Goal: Check status: Check status

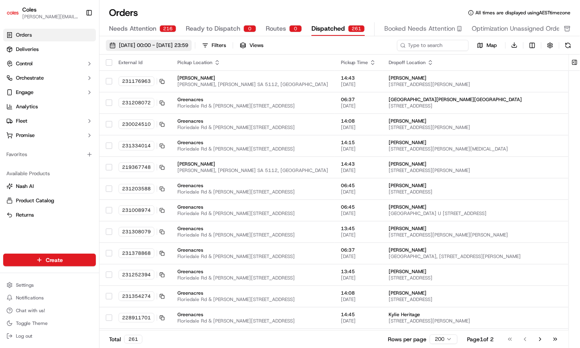
click at [132, 41] on button "[DATE] 00:00 - [DATE] 23:59" at bounding box center [149, 45] width 86 height 11
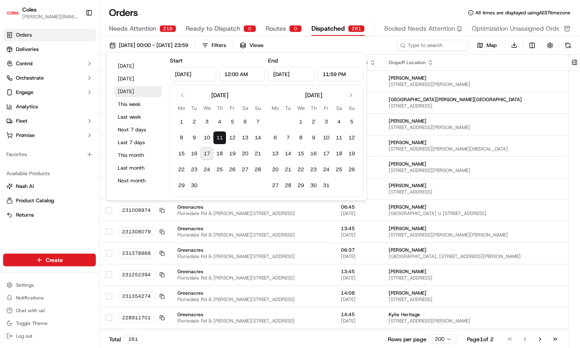
click at [134, 91] on button "[DATE]" at bounding box center [138, 91] width 48 height 11
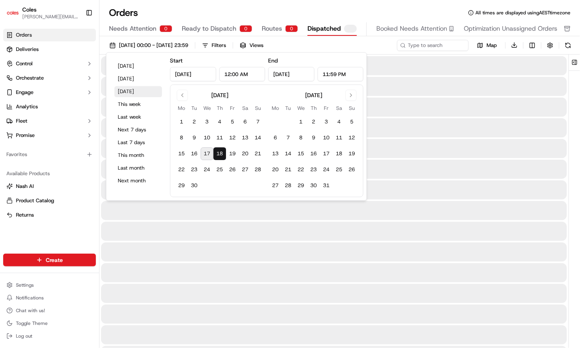
type input "[DATE]"
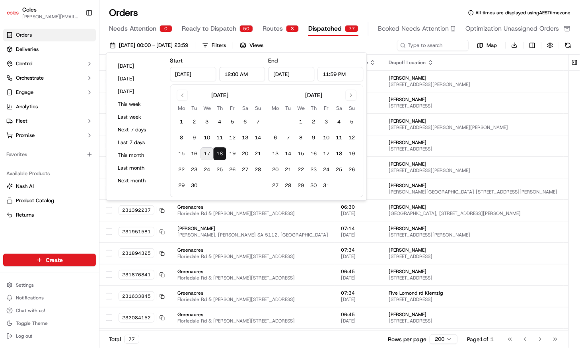
click at [344, 3] on div "Orders All times are displayed using AEST timezone Needs Attention 0 Ready to D…" at bounding box center [340, 174] width 481 height 348
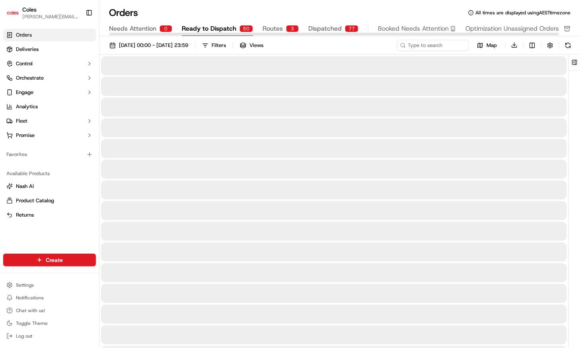
click at [202, 25] on span "Ready to Dispatch" at bounding box center [209, 29] width 55 height 10
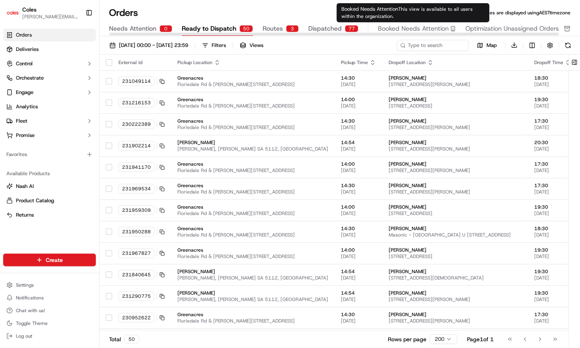
click at [386, 33] on div at bounding box center [334, 34] width 450 height 3
click at [383, 23] on button "Booked Needs Attention" at bounding box center [417, 29] width 78 height 14
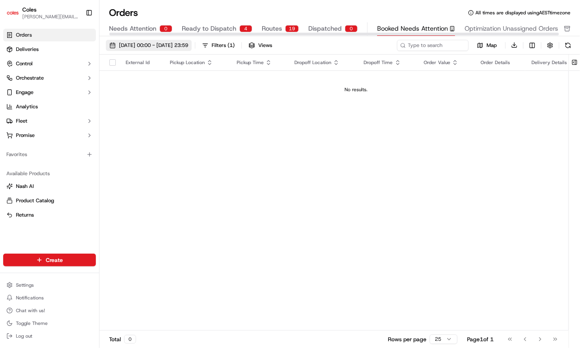
click at [157, 43] on span "[DATE] 00:00 - [DATE] 23:59" at bounding box center [153, 45] width 69 height 7
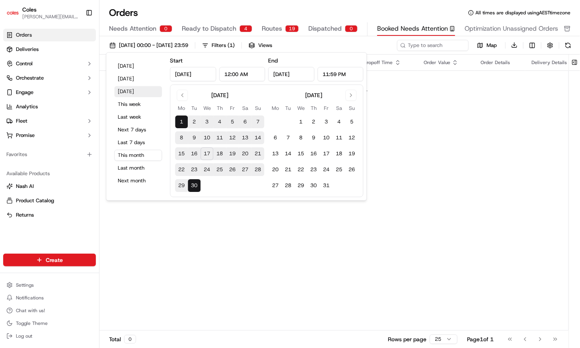
click at [126, 90] on button "[DATE]" at bounding box center [138, 91] width 48 height 11
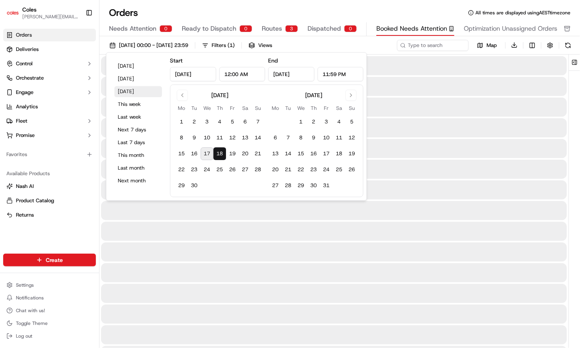
type input "[DATE]"
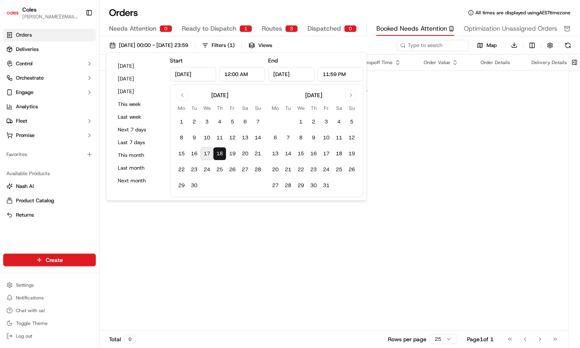
click at [357, 12] on div "Orders All times are displayed using AEST timezone" at bounding box center [340, 12] width 481 height 13
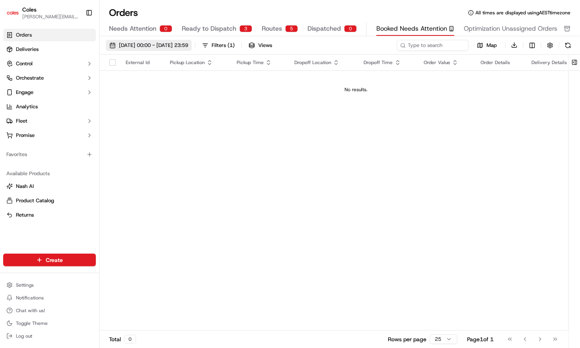
click at [145, 42] on span "[DATE] 00:00 - [DATE] 23:59" at bounding box center [153, 45] width 69 height 7
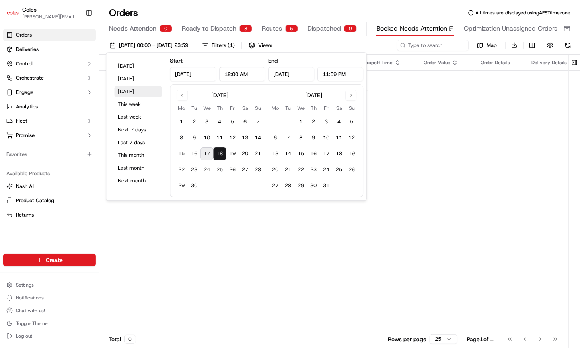
click at [132, 89] on button "[DATE]" at bounding box center [138, 91] width 48 height 11
click at [263, 8] on div "Orders All times are displayed using AEST timezone" at bounding box center [340, 12] width 481 height 13
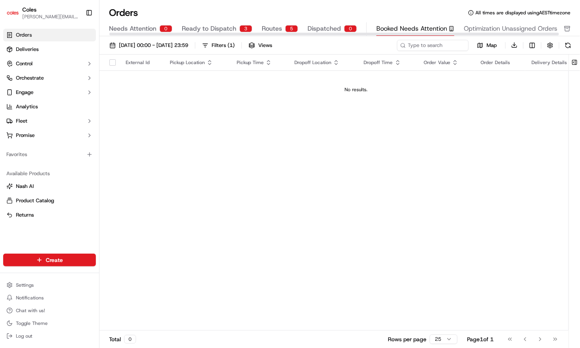
click at [329, 26] on span "Dispatched" at bounding box center [324, 29] width 33 height 10
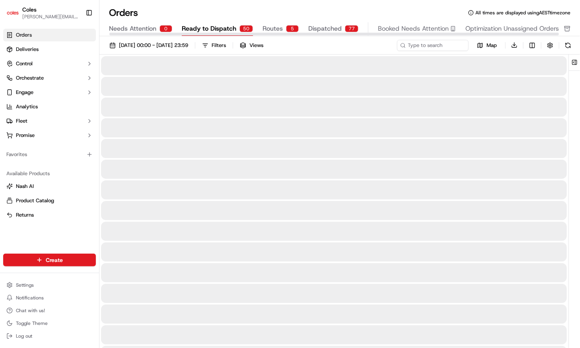
click at [234, 29] on span "Ready to Dispatch" at bounding box center [209, 29] width 55 height 10
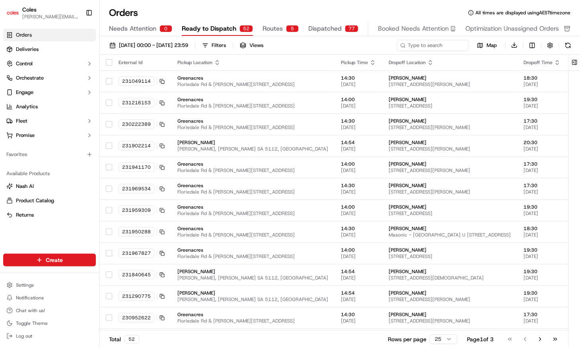
click at [22, 0] on div "Coles [EMAIL_ADDRESS][DOMAIN_NAME] Toggle Sidebar" at bounding box center [49, 12] width 99 height 25
click at [91, 14] on button "Toggle Sidebar" at bounding box center [89, 13] width 14 height 14
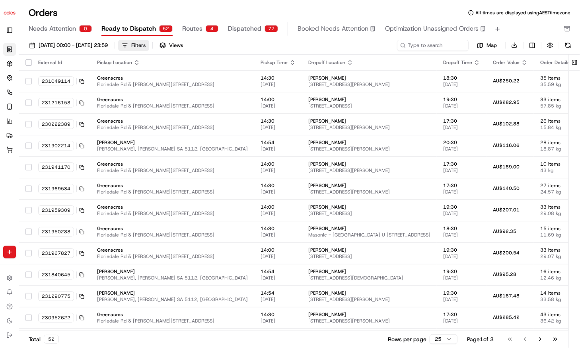
click at [149, 40] on button "Filters" at bounding box center [133, 45] width 31 height 11
